Goal: Find contact information: Find contact information

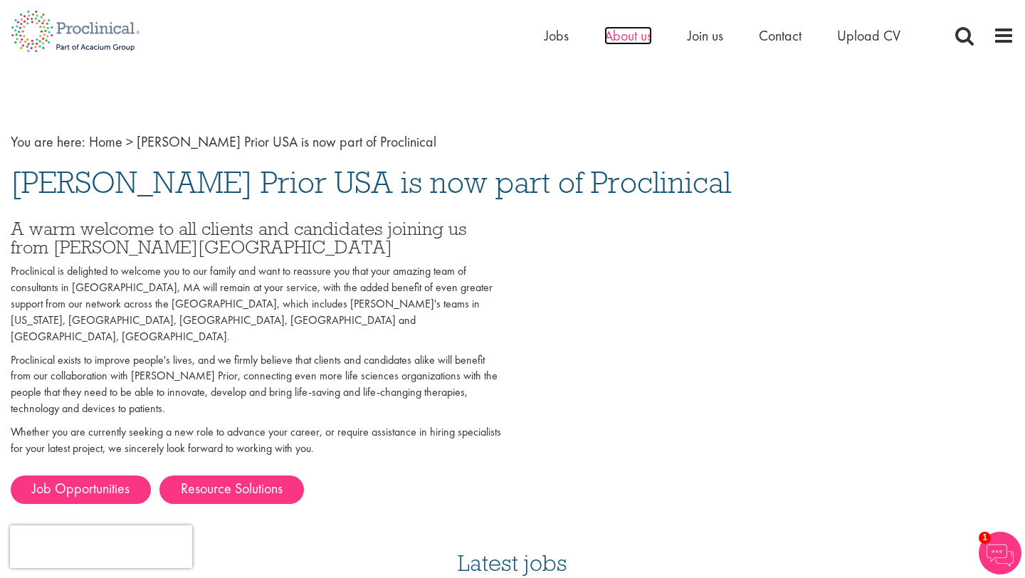
click at [639, 33] on span "About us" at bounding box center [628, 35] width 48 height 19
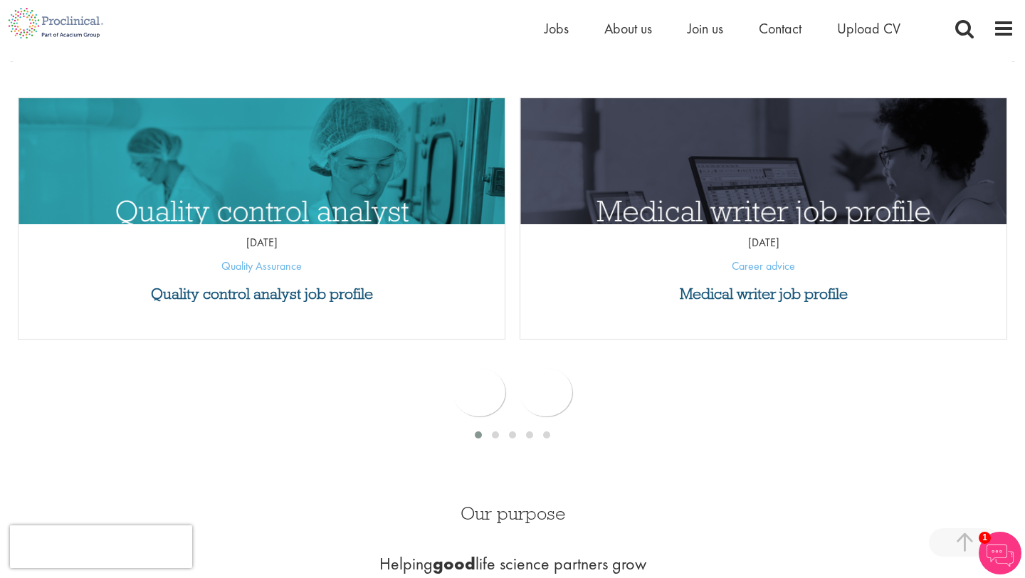
scroll to position [498, 0]
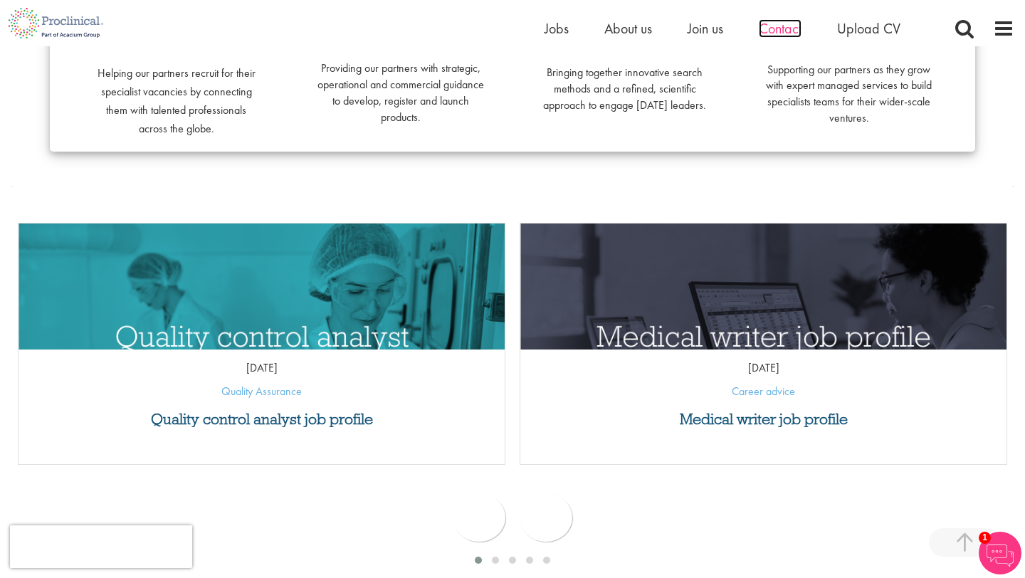
click at [783, 25] on span "Contact" at bounding box center [780, 28] width 43 height 19
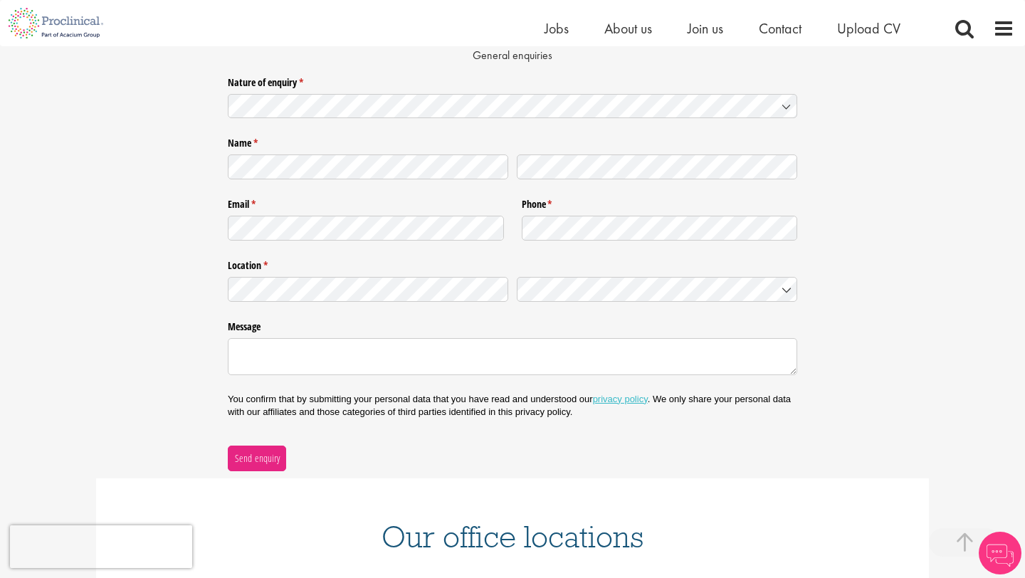
scroll to position [541, 0]
